Goal: Task Accomplishment & Management: Manage account settings

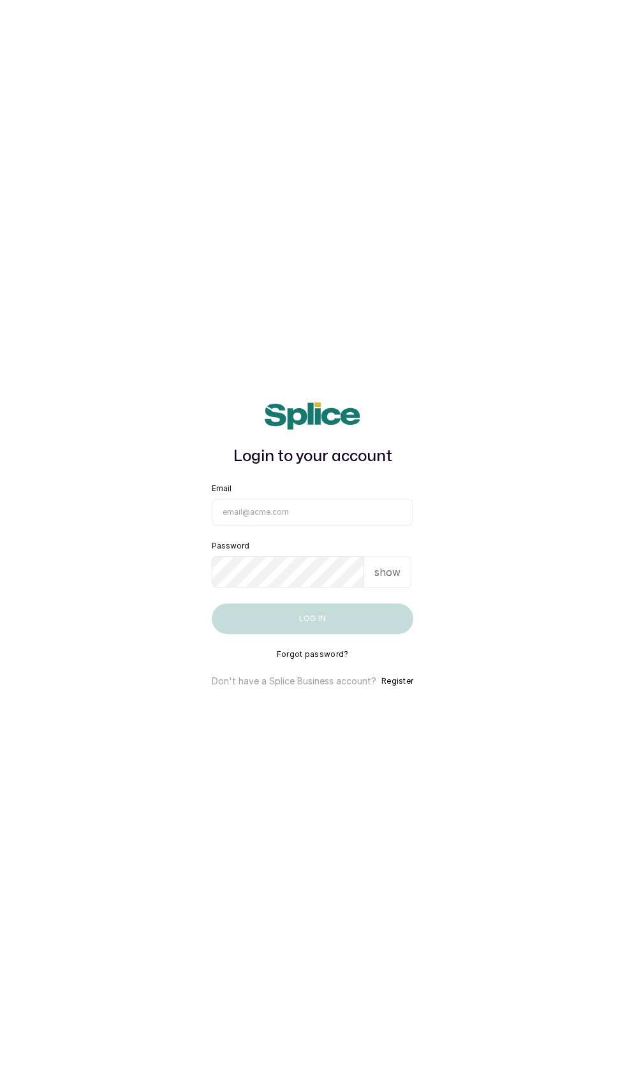
click at [327, 526] on input "Email" at bounding box center [313, 512] width 202 height 27
type input "[EMAIL_ADDRESS][DOMAIN_NAME]"
click at [212, 603] on button "Log in" at bounding box center [313, 618] width 202 height 31
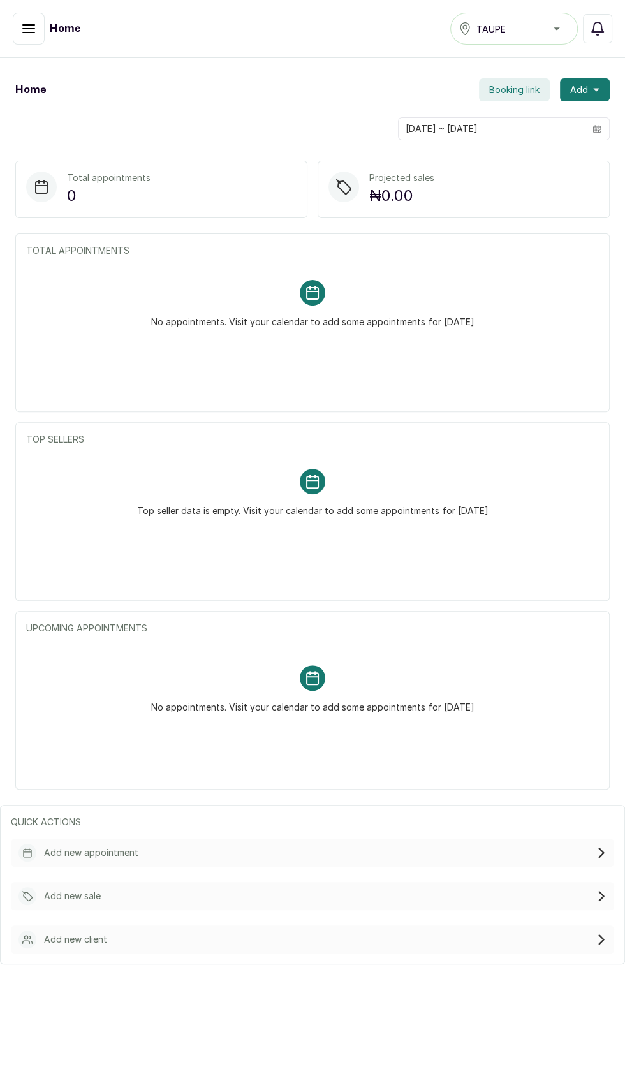
click at [27, 40] on button "button" at bounding box center [29, 29] width 32 height 32
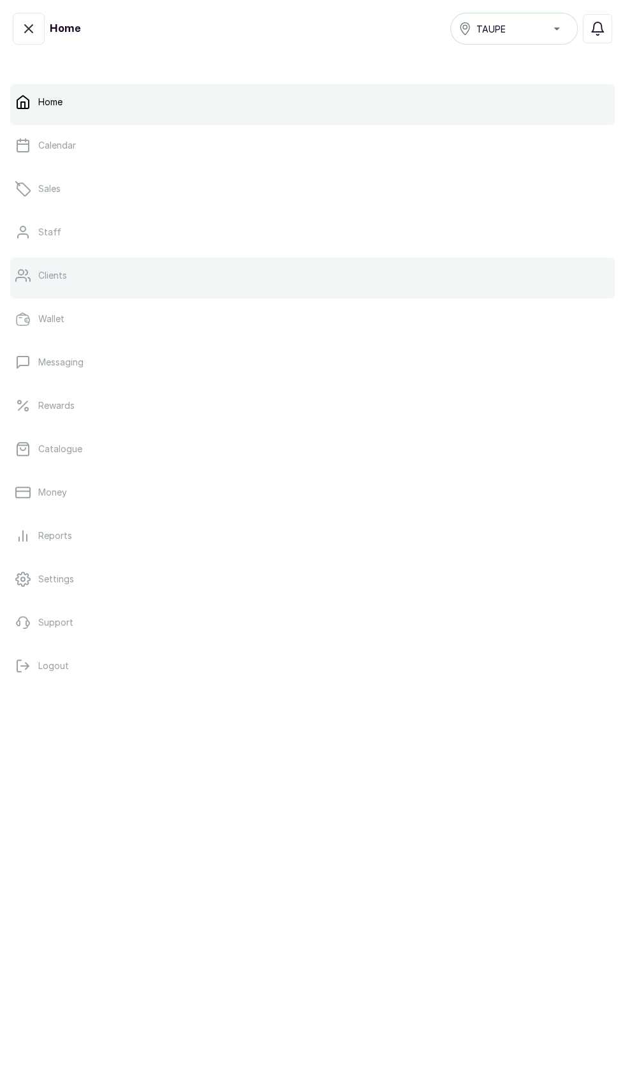
click at [281, 286] on link "Clients" at bounding box center [312, 276] width 605 height 36
